Goal: Transaction & Acquisition: Purchase product/service

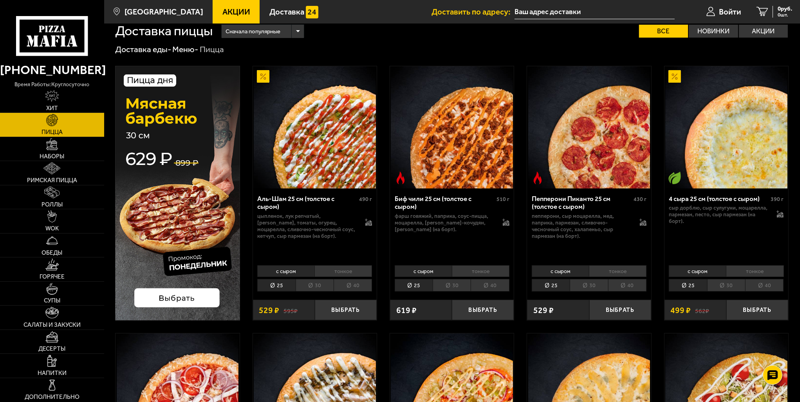
scroll to position [2, 0]
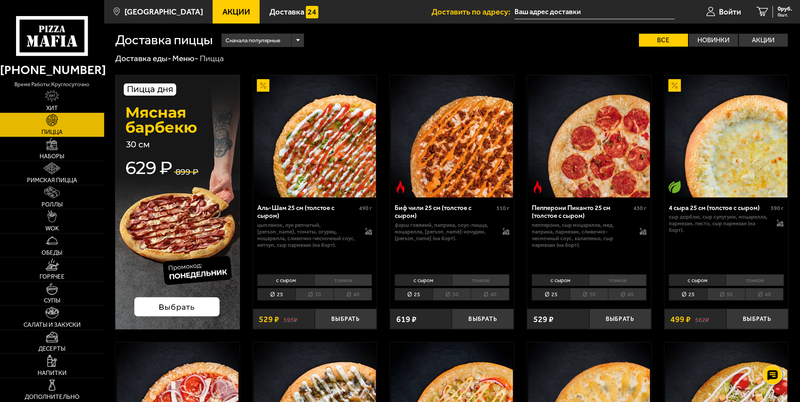
click at [359, 60] on div "Доставка еды - Меню - Пицца" at bounding box center [452, 58] width 674 height 11
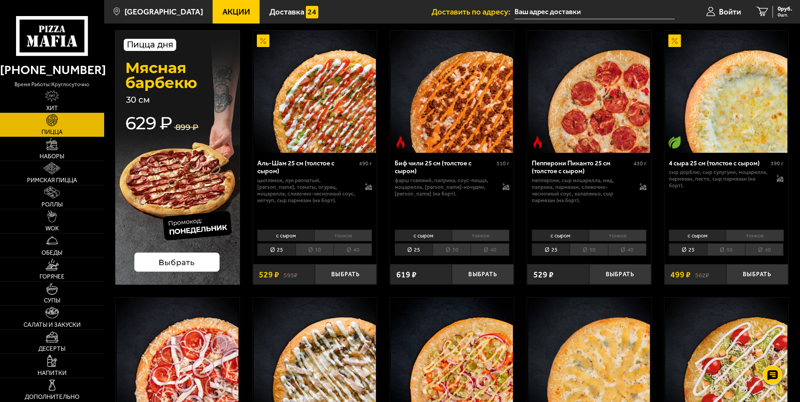
scroll to position [41, 0]
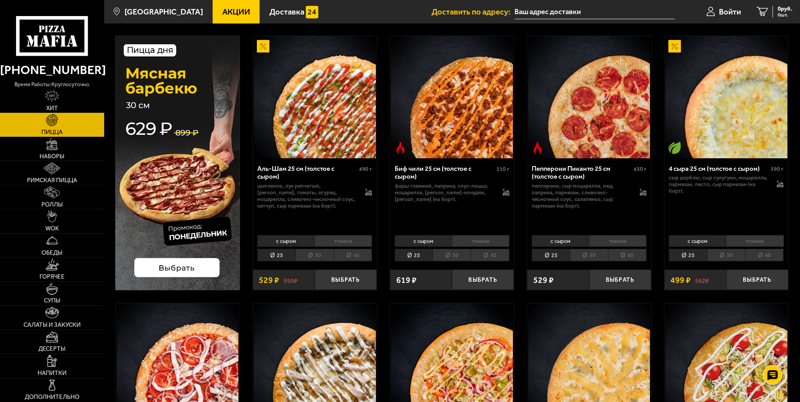
click at [321, 254] on li "30" at bounding box center [315, 255] width 38 height 13
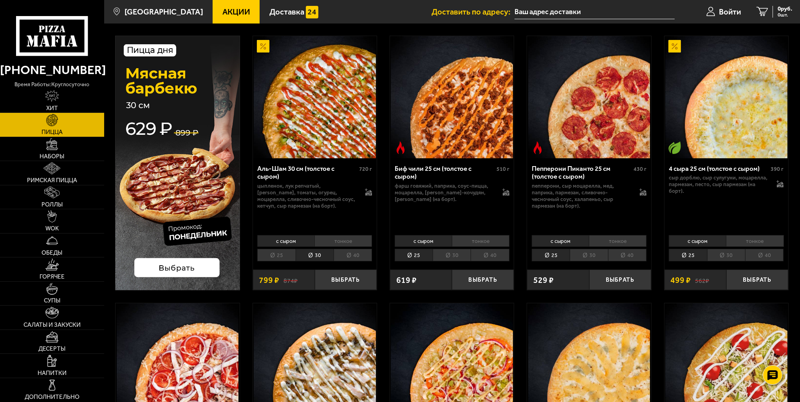
click at [345, 256] on li "40" at bounding box center [353, 255] width 38 height 13
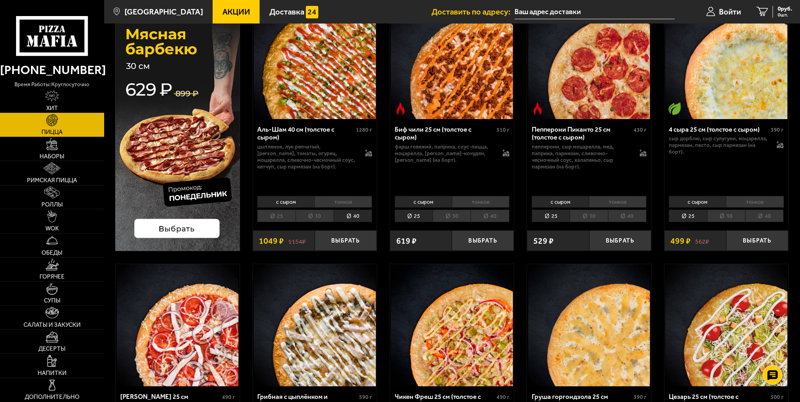
scroll to position [197, 0]
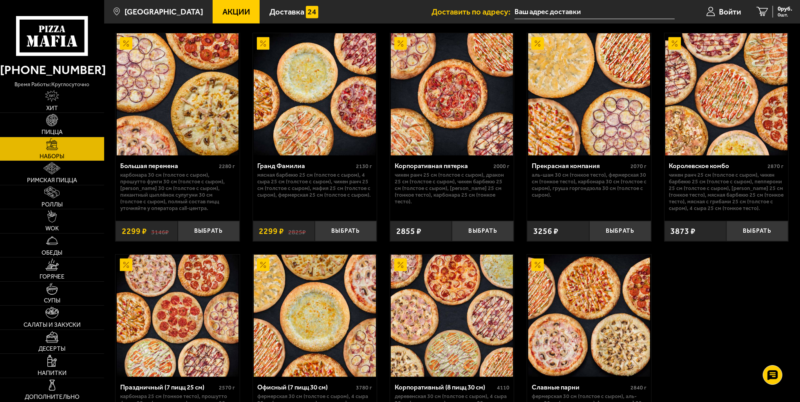
scroll to position [1097, 0]
